Goal: Transaction & Acquisition: Purchase product/service

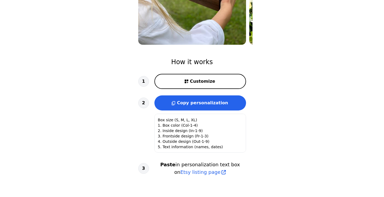
scroll to position [135, 0]
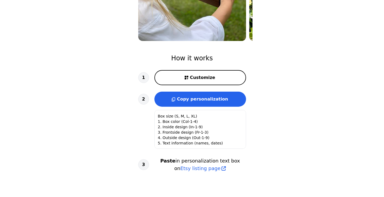
click at [201, 79] on span "Customize" at bounding box center [202, 77] width 25 height 6
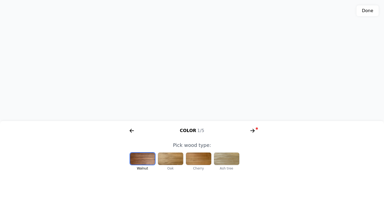
scroll to position [0, 111]
click at [224, 160] on div at bounding box center [226, 158] width 25 height 12
click at [200, 159] on div at bounding box center [198, 158] width 25 height 12
click at [170, 157] on div at bounding box center [170, 158] width 25 height 12
click at [144, 159] on div at bounding box center [142, 158] width 25 height 12
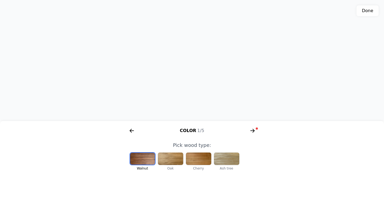
drag, startPoint x: 201, startPoint y: 70, endPoint x: 204, endPoint y: 77, distance: 7.2
click at [204, 77] on div "3D model. Use mouse, touch or arrow keys to move." at bounding box center [192, 60] width 384 height 121
click at [251, 131] on icon "arrow right short" at bounding box center [252, 130] width 4 height 1
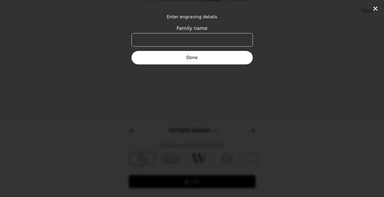
scroll to position [0, 207]
click at [181, 39] on input "Family name" at bounding box center [191, 39] width 121 height 13
type input "Krimi"
click at [199, 57] on button "Done" at bounding box center [191, 57] width 121 height 13
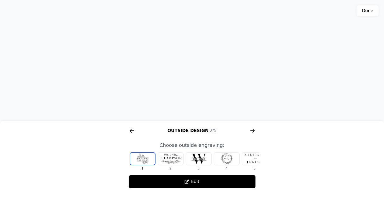
click at [252, 131] on icon "arrow right short" at bounding box center [252, 130] width 4 height 1
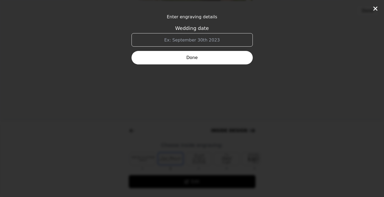
scroll to position [0, 345]
click at [192, 41] on input "Wedding date" at bounding box center [191, 39] width 121 height 13
type input "1"
type input "[DATE]"
click at [187, 55] on button "Done" at bounding box center [191, 57] width 121 height 13
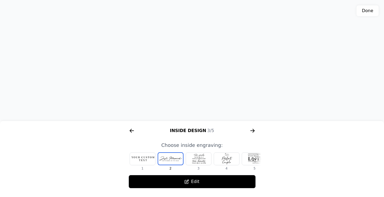
drag, startPoint x: 198, startPoint y: 76, endPoint x: 206, endPoint y: 100, distance: 24.7
click at [206, 100] on div "3D model. Use mouse, touch or arrow keys to move." at bounding box center [192, 60] width 384 height 121
drag, startPoint x: 205, startPoint y: 97, endPoint x: 210, endPoint y: 89, distance: 9.2
click at [210, 89] on div "3D model. Use mouse, touch or arrow keys to move." at bounding box center [192, 60] width 384 height 121
click at [254, 129] on icon "arrow right short" at bounding box center [252, 130] width 9 height 9
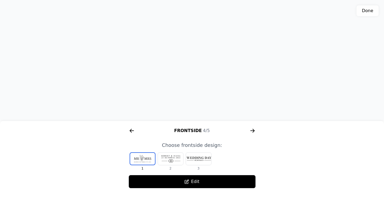
scroll to position [162, 0]
drag, startPoint x: 187, startPoint y: 85, endPoint x: 187, endPoint y: 80, distance: 4.9
click at [187, 80] on div "3D model. Use mouse, touch or arrow keys to move." at bounding box center [192, 60] width 384 height 121
click at [174, 156] on div at bounding box center [170, 158] width 25 height 12
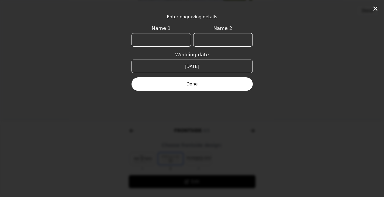
click at [164, 41] on input "Name 1" at bounding box center [160, 39] width 59 height 13
type input "[PERSON_NAME]"
type input "Nadhem"
click at [195, 83] on button "Done" at bounding box center [191, 83] width 121 height 13
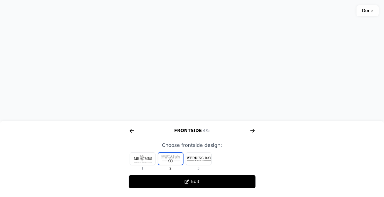
click at [147, 155] on div at bounding box center [142, 158] width 25 height 12
click at [197, 158] on div at bounding box center [198, 158] width 25 height 12
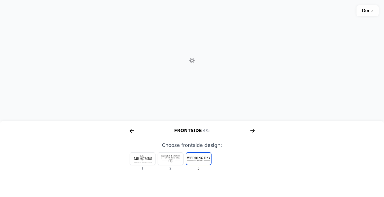
click at [201, 161] on div at bounding box center [198, 159] width 25 height 12
click at [179, 160] on div at bounding box center [170, 158] width 25 height 12
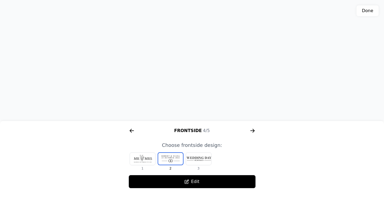
click at [149, 157] on div at bounding box center [142, 158] width 25 height 12
click at [191, 154] on div at bounding box center [198, 158] width 25 height 12
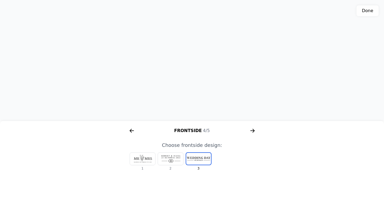
click at [171, 160] on div at bounding box center [170, 158] width 25 height 12
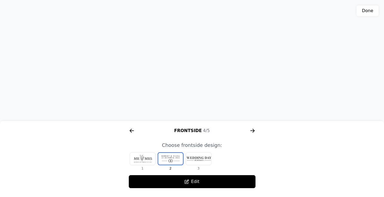
click at [148, 158] on div at bounding box center [142, 158] width 25 height 12
drag, startPoint x: 213, startPoint y: 58, endPoint x: 212, endPoint y: 68, distance: 9.4
click at [212, 68] on div "3D model. Use mouse, touch or arrow keys to move." at bounding box center [192, 60] width 384 height 121
click at [172, 156] on div at bounding box center [170, 158] width 25 height 12
drag, startPoint x: 209, startPoint y: 61, endPoint x: 208, endPoint y: 83, distance: 22.3
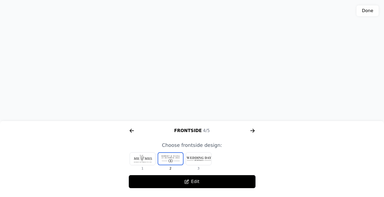
click at [208, 83] on div "3D model. Use mouse, touch or arrow keys to move." at bounding box center [192, 60] width 384 height 121
click at [200, 175] on button "Edit" at bounding box center [191, 181] width 127 height 13
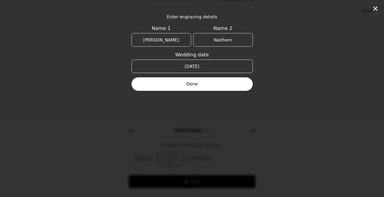
click at [198, 86] on button "Done" at bounding box center [191, 83] width 121 height 13
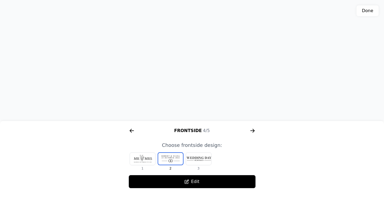
drag, startPoint x: 206, startPoint y: 81, endPoint x: 113, endPoint y: 80, distance: 93.1
click at [113, 80] on div "3D model. Use mouse, touch or arrow keys to move." at bounding box center [192, 60] width 384 height 121
drag, startPoint x: 194, startPoint y: 73, endPoint x: 168, endPoint y: 72, distance: 26.1
click at [168, 72] on div "3D model. Use mouse, touch or arrow keys to move." at bounding box center [192, 60] width 384 height 121
drag, startPoint x: 199, startPoint y: 64, endPoint x: 199, endPoint y: 67, distance: 2.7
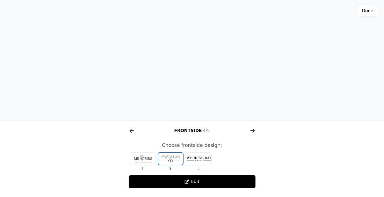
click at [199, 67] on div "3D model. Use mouse, touch or arrow keys to move." at bounding box center [192, 60] width 384 height 121
drag, startPoint x: 199, startPoint y: 66, endPoint x: 200, endPoint y: 87, distance: 21.3
click at [200, 87] on div "3D model. Use mouse, touch or arrow keys to move." at bounding box center [192, 60] width 384 height 121
click at [200, 56] on div "3D model. Use mouse, touch or arrow keys to move." at bounding box center [192, 60] width 384 height 121
drag, startPoint x: 219, startPoint y: 67, endPoint x: 222, endPoint y: 90, distance: 23.0
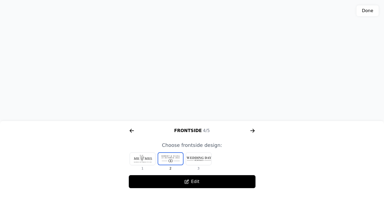
click at [223, 92] on div "3D model. Use mouse, touch or arrow keys to move." at bounding box center [192, 60] width 384 height 121
drag, startPoint x: 196, startPoint y: 30, endPoint x: 208, endPoint y: 51, distance: 24.1
click at [196, 31] on div "3D model. Use mouse, touch or arrow keys to move." at bounding box center [192, 60] width 384 height 121
click at [251, 131] on icon "arrow right short" at bounding box center [252, 130] width 4 height 1
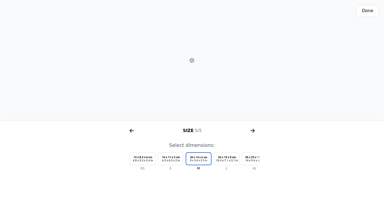
scroll to position [0, 620]
drag, startPoint x: 222, startPoint y: 91, endPoint x: 231, endPoint y: 82, distance: 12.2
click at [231, 82] on div "3D model. Use mouse, touch or arrow keys to move." at bounding box center [192, 60] width 384 height 121
click at [194, 54] on div "3D model. Use mouse, touch or arrow keys to move." at bounding box center [192, 60] width 384 height 121
click at [188, 61] on div "3D model. Use mouse, touch or arrow keys to move." at bounding box center [192, 60] width 384 height 121
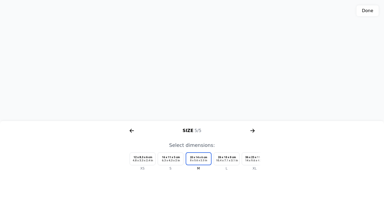
click at [188, 61] on div "3D model. Use mouse, touch or arrow keys to move." at bounding box center [192, 60] width 384 height 121
click at [196, 58] on div "3D model. Use mouse, touch or arrow keys to move." at bounding box center [192, 60] width 384 height 121
drag, startPoint x: 195, startPoint y: 56, endPoint x: 194, endPoint y: 76, distance: 19.9
click at [194, 76] on div "3D model. Use mouse, touch or arrow keys to move." at bounding box center [192, 60] width 384 height 121
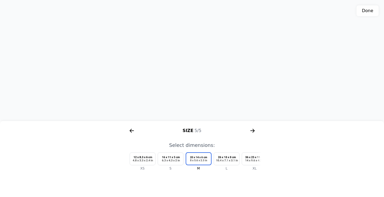
drag, startPoint x: 195, startPoint y: 57, endPoint x: 195, endPoint y: 51, distance: 6.5
click at [195, 51] on div "3D model. Use mouse, touch or arrow keys to move." at bounding box center [192, 60] width 384 height 121
drag, startPoint x: 191, startPoint y: 58, endPoint x: 194, endPoint y: 65, distance: 7.2
drag, startPoint x: 193, startPoint y: 64, endPoint x: 195, endPoint y: 43, distance: 21.3
click at [195, 43] on div "3D model. Use mouse, touch or arrow keys to move." at bounding box center [192, 60] width 384 height 121
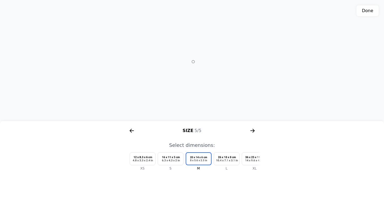
drag, startPoint x: 191, startPoint y: 60, endPoint x: 190, endPoint y: 72, distance: 12.2
click at [130, 131] on icon "arrow right short" at bounding box center [130, 131] width 2 height 4
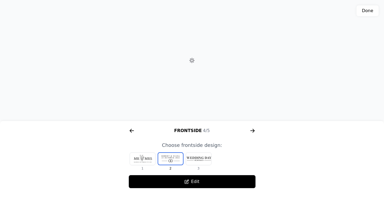
click at [130, 131] on icon "arrow right short" at bounding box center [130, 131] width 2 height 4
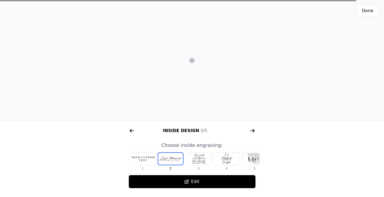
scroll to position [0, 345]
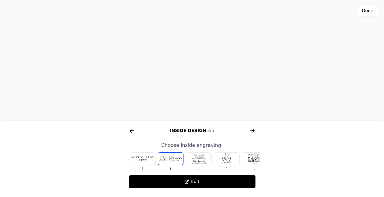
click at [191, 158] on div at bounding box center [198, 158] width 25 height 12
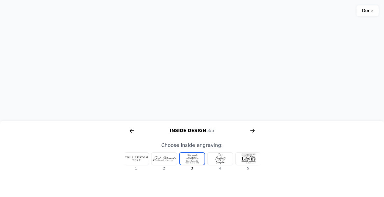
click at [215, 157] on div at bounding box center [219, 158] width 25 height 12
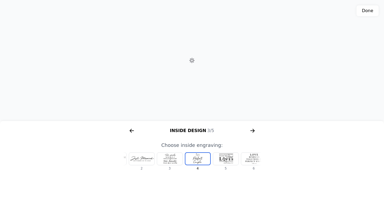
scroll to position [0, 34]
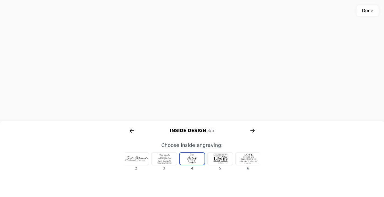
click at [222, 160] on div at bounding box center [219, 158] width 25 height 12
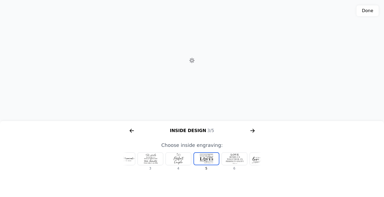
scroll to position [0, 62]
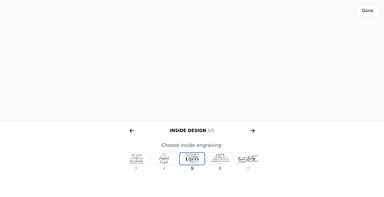
drag, startPoint x: 192, startPoint y: 159, endPoint x: 255, endPoint y: 159, distance: 63.0
click at [198, 159] on div "1 2 3 4 5 6 7 8 9" at bounding box center [130, 161] width 138 height 18
click at [132, 158] on div at bounding box center [135, 158] width 25 height 12
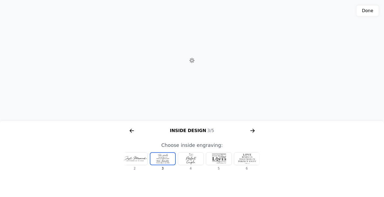
scroll to position [0, 6]
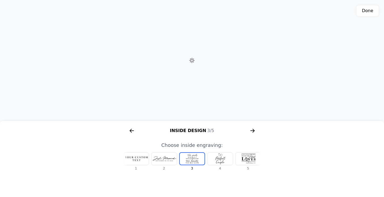
click at [136, 158] on div at bounding box center [135, 158] width 25 height 12
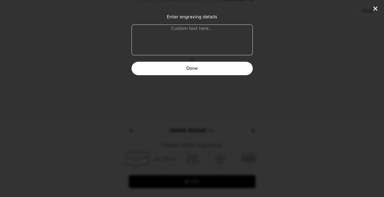
scroll to position [0, 0]
click at [190, 33] on textarea at bounding box center [191, 39] width 121 height 31
type textarea "To my beloved wife Thank you for making my like joyful"
click at [194, 71] on button "Done" at bounding box center [191, 68] width 121 height 13
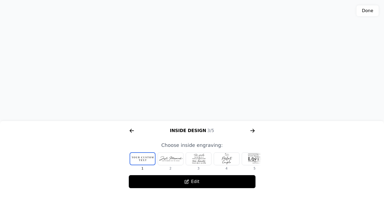
drag, startPoint x: 208, startPoint y: 68, endPoint x: 215, endPoint y: 61, distance: 10.1
click at [215, 61] on div "3D model. Use mouse, touch or arrow keys to move." at bounding box center [192, 60] width 384 height 121
drag, startPoint x: 202, startPoint y: 64, endPoint x: 205, endPoint y: 64, distance: 2.7
click at [205, 64] on div "3D model. Use mouse, touch or arrow keys to move." at bounding box center [192, 60] width 384 height 121
click at [211, 57] on div "3D model. Use mouse, touch or arrow keys to move." at bounding box center [192, 60] width 384 height 121
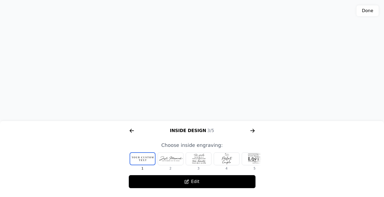
click at [187, 176] on button "Edit" at bounding box center [191, 181] width 127 height 13
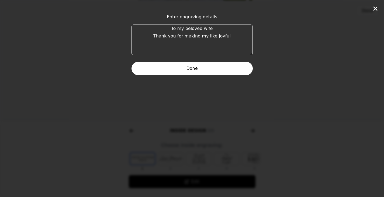
click at [206, 32] on textarea "To my beloved wife Thank you for making my like joyful" at bounding box center [191, 39] width 121 height 31
drag, startPoint x: 230, startPoint y: 35, endPoint x: 163, endPoint y: 23, distance: 67.6
click at [163, 23] on form "Enter engraving details To my beloved wife Thank you for making my like joyful …" at bounding box center [191, 44] width 121 height 61
type textarea "To the best wife and mom ever"
click at [196, 34] on textarea "To the best wife and mom ever" at bounding box center [191, 39] width 121 height 31
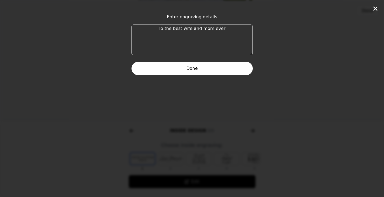
click at [227, 29] on textarea "To the best wife and mom ever" at bounding box center [191, 39] width 121 height 31
type textarea "To the best wife and mom ever We love you so much"
click at [201, 68] on button "Done" at bounding box center [191, 68] width 121 height 13
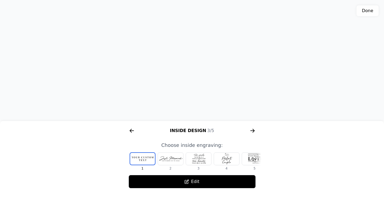
click at [185, 58] on div "3D model. Use mouse, touch or arrow keys to move." at bounding box center [192, 60] width 384 height 121
click at [251, 161] on div at bounding box center [254, 158] width 25 height 12
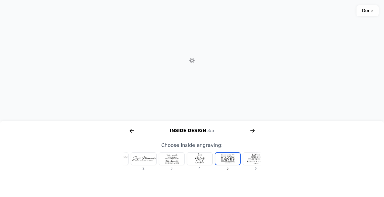
scroll to position [0, 62]
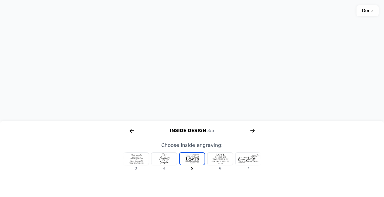
click at [250, 161] on div at bounding box center [247, 158] width 25 height 12
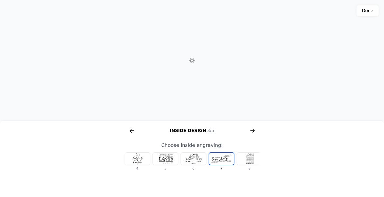
scroll to position [0, 118]
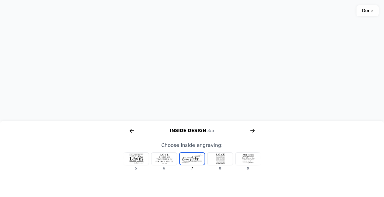
click at [248, 157] on div at bounding box center [247, 158] width 25 height 12
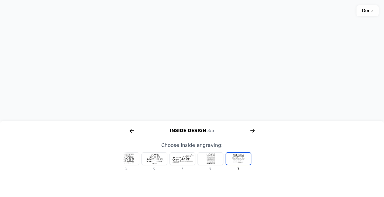
click at [157, 156] on div at bounding box center [154, 158] width 25 height 12
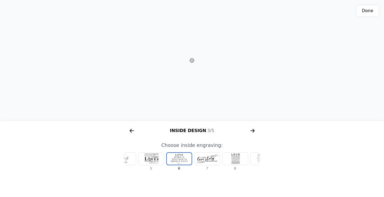
scroll to position [0, 90]
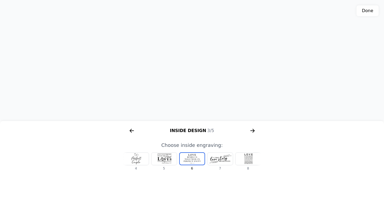
click at [164, 159] on div at bounding box center [163, 158] width 25 height 12
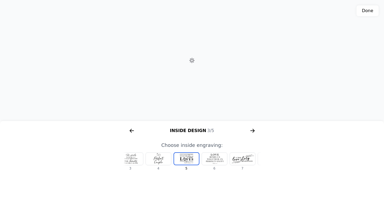
scroll to position [0, 62]
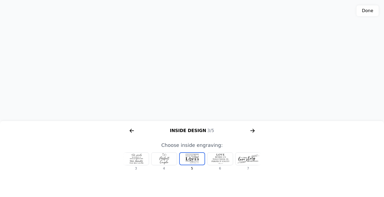
click at [159, 162] on div at bounding box center [163, 158] width 25 height 12
drag, startPoint x: 199, startPoint y: 110, endPoint x: 194, endPoint y: 127, distance: 17.5
click at [194, 121] on div "3D model. Use mouse, touch or arrow keys to move." at bounding box center [192, 60] width 384 height 121
drag, startPoint x: 208, startPoint y: 27, endPoint x: 209, endPoint y: 48, distance: 21.8
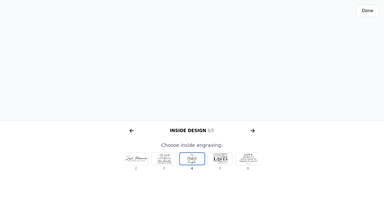
click at [209, 48] on div "3D model. Use mouse, touch or arrow keys to move." at bounding box center [192, 60] width 384 height 121
click at [253, 130] on icon "arrow right short" at bounding box center [252, 130] width 4 height 1
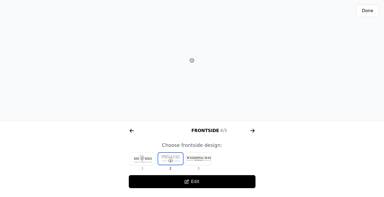
scroll to position [0, 482]
drag, startPoint x: 210, startPoint y: 61, endPoint x: 210, endPoint y: 86, distance: 24.5
click at [210, 86] on div "3D model. Use mouse, touch or arrow keys to move." at bounding box center [192, 60] width 384 height 121
drag, startPoint x: 210, startPoint y: 86, endPoint x: 209, endPoint y: 64, distance: 21.8
click at [209, 64] on div "3D model. Use mouse, touch or arrow keys to move." at bounding box center [192, 60] width 384 height 121
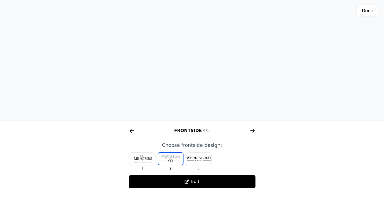
click at [138, 132] on div "Frontside 4/5" at bounding box center [192, 130] width 138 height 9
click at [134, 131] on icon "arrow right short" at bounding box center [131, 130] width 9 height 9
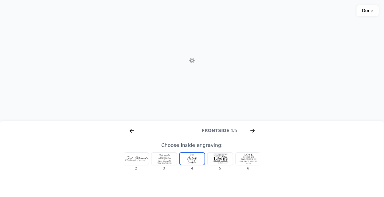
scroll to position [0, 345]
click at [134, 131] on icon "arrow right short" at bounding box center [131, 130] width 9 height 9
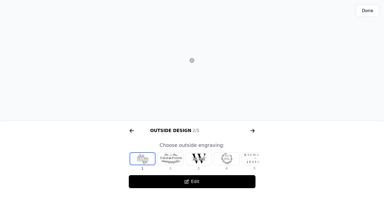
scroll to position [0, 207]
click at [252, 129] on icon "arrow right short" at bounding box center [252, 130] width 9 height 9
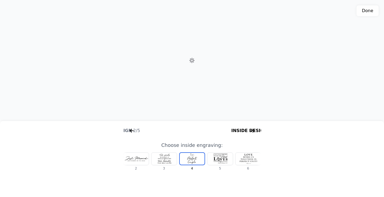
scroll to position [0, 345]
click at [252, 129] on icon "arrow right short" at bounding box center [252, 130] width 9 height 9
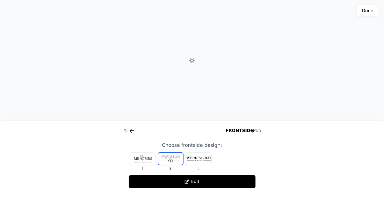
scroll to position [0, 482]
click at [195, 183] on button "Edit" at bounding box center [191, 181] width 127 height 13
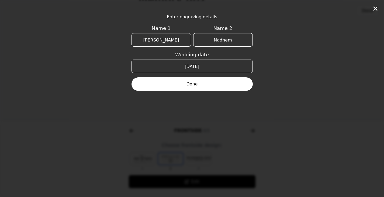
click at [198, 67] on input "[DATE]" at bounding box center [191, 65] width 121 height 13
type input "[DATE]"
click at [196, 84] on button "Done" at bounding box center [191, 83] width 121 height 13
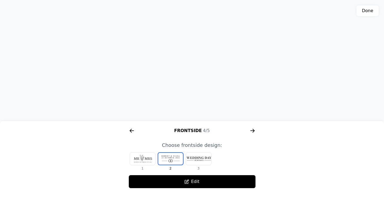
click at [254, 131] on icon "arrow right short" at bounding box center [252, 130] width 9 height 9
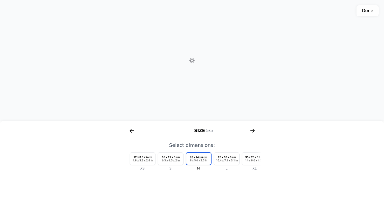
scroll to position [0, 620]
click at [254, 131] on icon "arrow right short" at bounding box center [252, 130] width 9 height 9
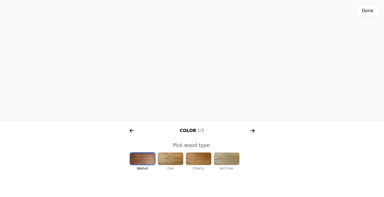
scroll to position [162, 0]
click at [367, 13] on button "Done" at bounding box center [367, 10] width 22 height 11
type textarea "Box size: M 1. Box color: Col-1 (Walnut) 2. Inside design: In-4 3. Frontside de…"
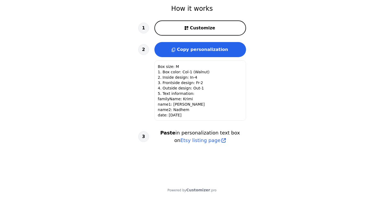
scroll to position [190, 0]
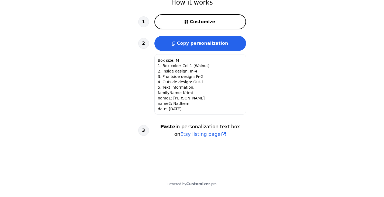
click at [211, 45] on span "Copy personalization" at bounding box center [202, 43] width 51 height 5
